Goal: Complete application form

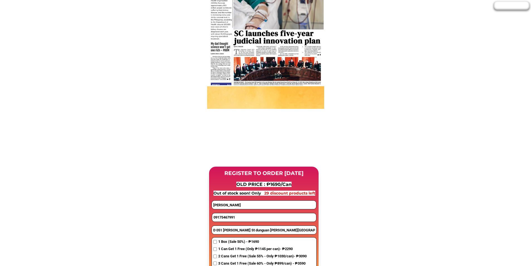
scroll to position [334, 0]
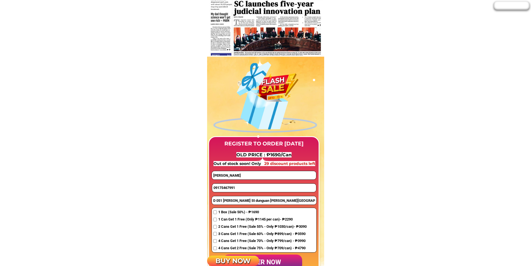
click at [240, 186] on input "09175467991" at bounding box center [264, 187] width 104 height 8
paste input "662693706"
type input "09662693706"
drag, startPoint x: 246, startPoint y: 175, endPoint x: 204, endPoint y: 174, distance: 41.5
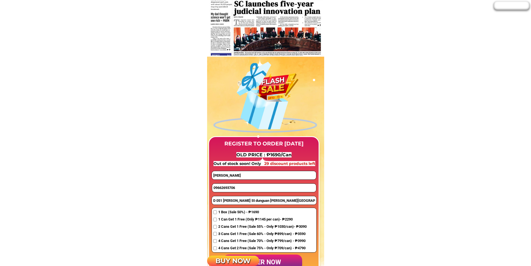
paste input "[PERSON_NAME]"
type input "[PERSON_NAME]"
click at [225, 201] on input "D 051 [PERSON_NAME] St dunguan [PERSON_NAME][GEOGRAPHIC_DATA]" at bounding box center [264, 200] width 104 height 8
paste input "blk 2 lô 31 silabang sikap burol 1 dasmarinas [GEOGRAPHIC_DATA]"
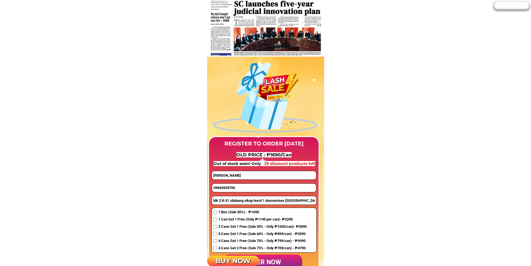
type input "blk 2 lô 31 silabang sikap burol 1 dasmarinas [GEOGRAPHIC_DATA]"
click at [222, 220] on span "1 Can Get 1 Free (Only ₱1145 per can)- ₱2290" at bounding box center [262, 219] width 88 height 6
checkbox input "true"
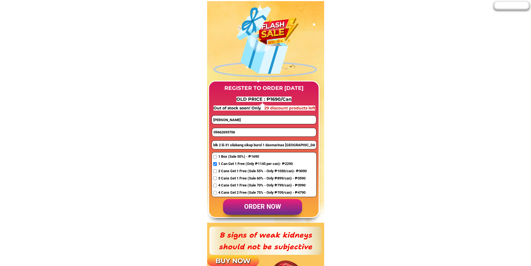
scroll to position [390, 0]
click at [282, 209] on p "order now" at bounding box center [262, 206] width 79 height 16
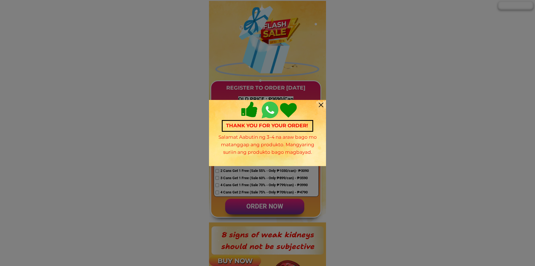
click at [319, 103] on div at bounding box center [321, 105] width 4 height 4
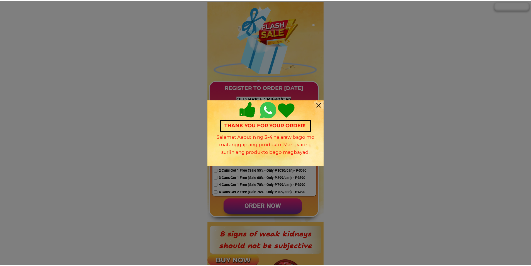
scroll to position [390, 0]
